Goal: Navigation & Orientation: Find specific page/section

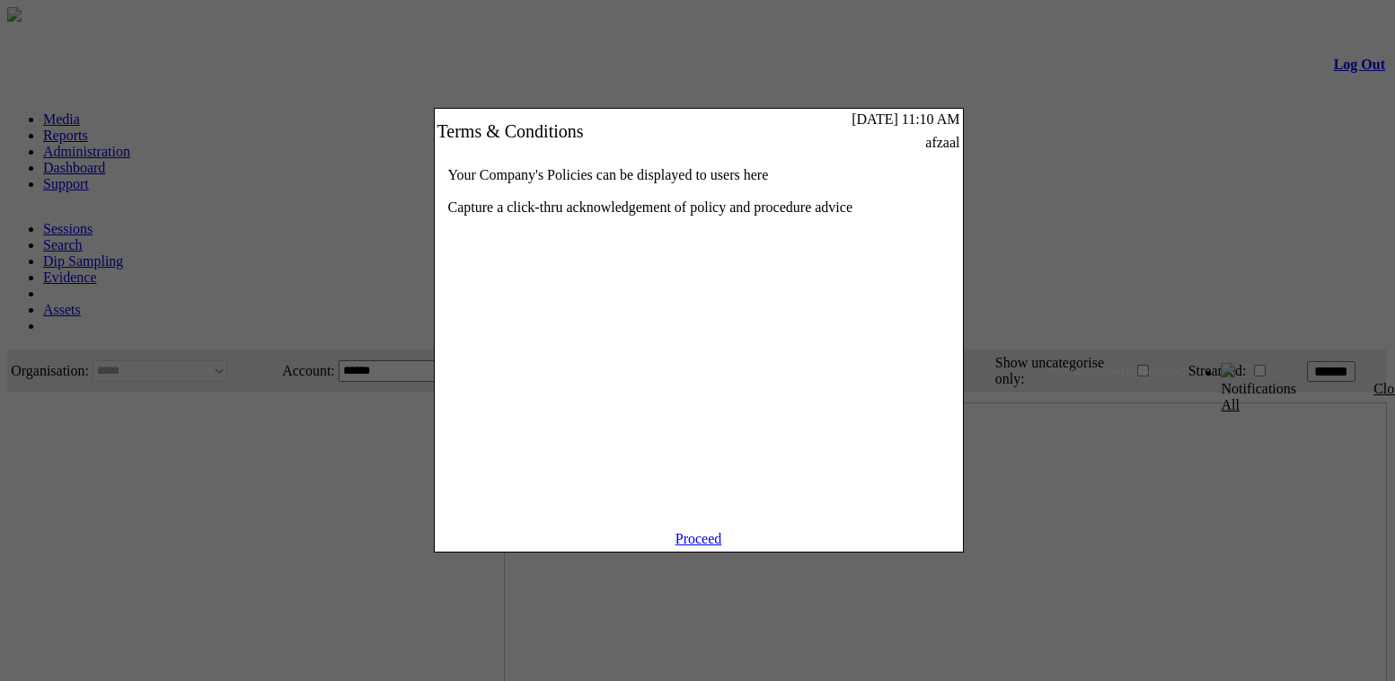
click at [712, 546] on link "Proceed" at bounding box center [699, 538] width 47 height 15
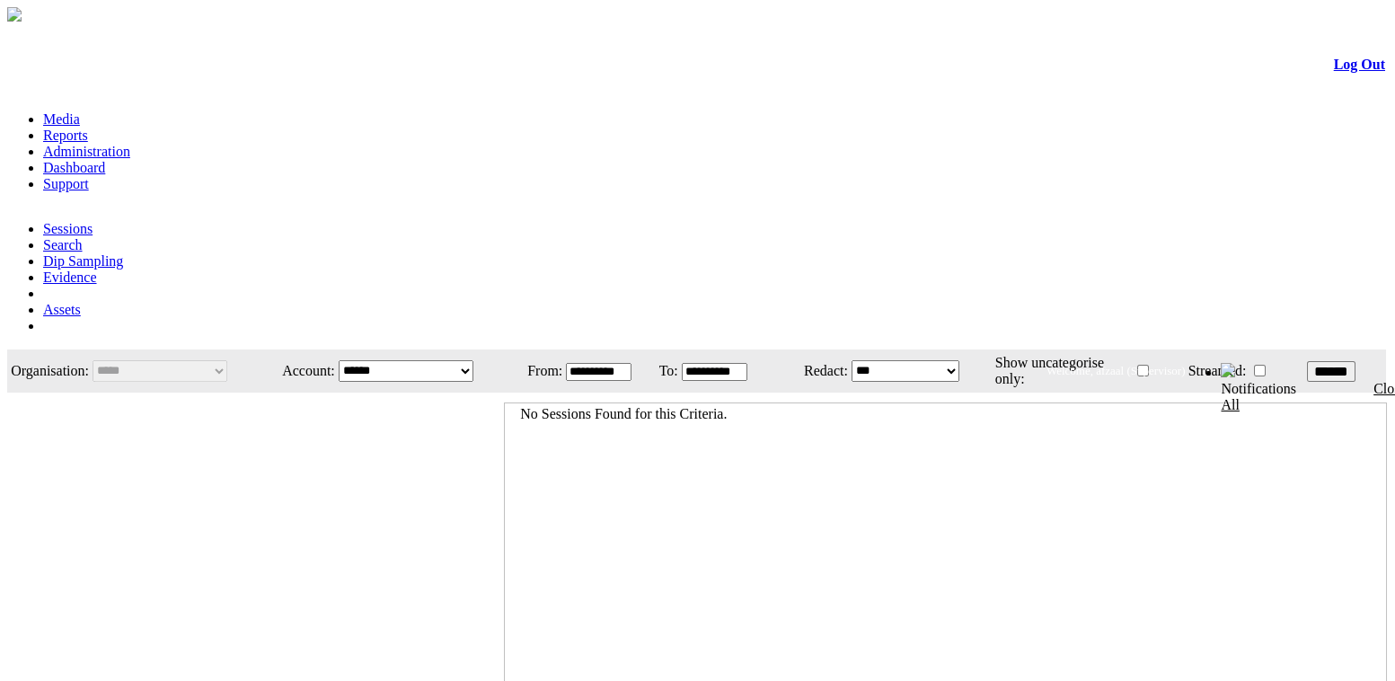
click at [130, 144] on link "Administration" at bounding box center [86, 151] width 87 height 15
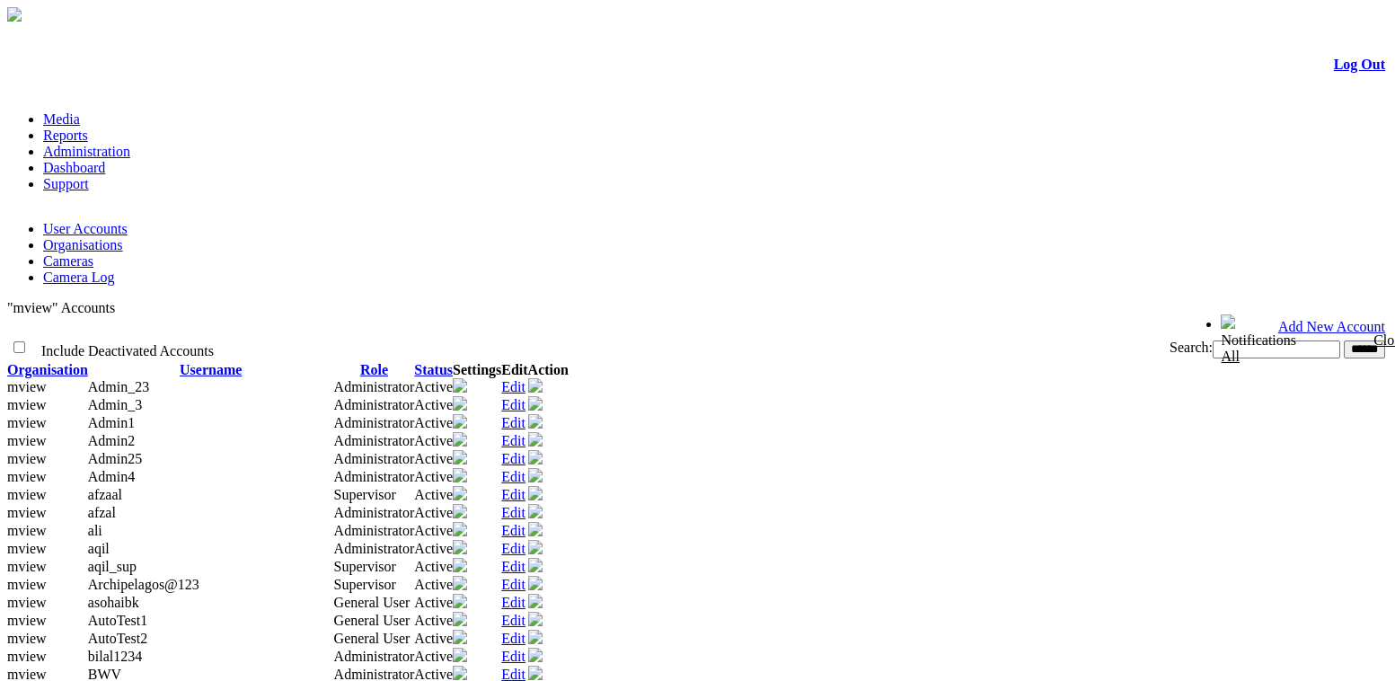
click at [123, 237] on link "Organisations" at bounding box center [83, 244] width 80 height 15
